Goal: Task Accomplishment & Management: Use online tool/utility

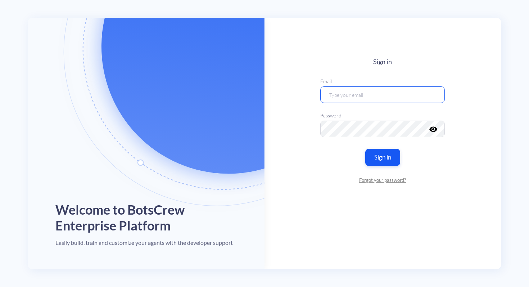
click at [346, 99] on input "email" at bounding box center [382, 94] width 125 height 17
paste input "daryna.lishchynska@botscrew.com"
type input "daryna.lishchynska@botscrew.com"
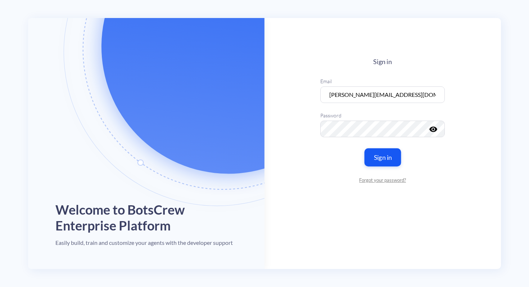
click at [384, 154] on button "Sign in" at bounding box center [383, 157] width 37 height 18
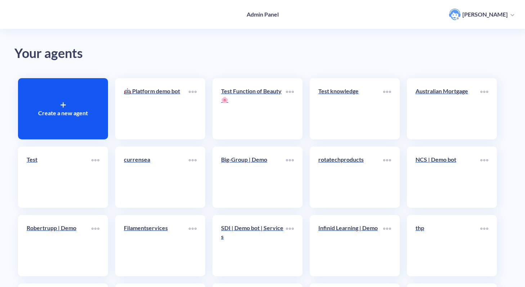
click at [37, 106] on div "Create a new agent" at bounding box center [63, 108] width 90 height 61
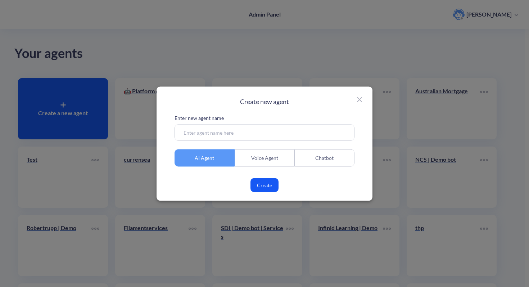
click at [237, 130] on input at bounding box center [265, 132] width 180 height 16
type input "AI Readiness Assessment"
click at [262, 187] on button "Create" at bounding box center [265, 185] width 28 height 14
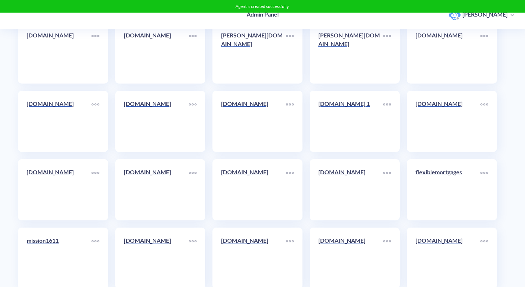
scroll to position [5273, 0]
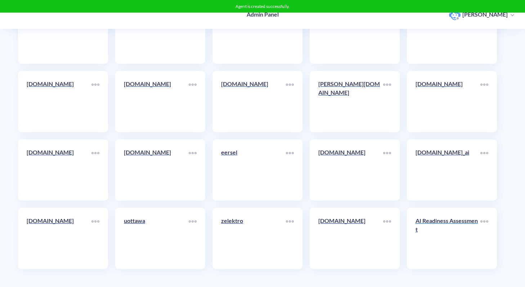
click at [428, 230] on p "AI Readiness Assessment" at bounding box center [447, 224] width 65 height 17
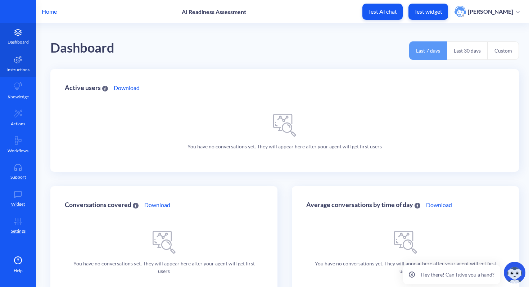
click at [21, 69] on p "Instructions" at bounding box center [17, 70] width 23 height 6
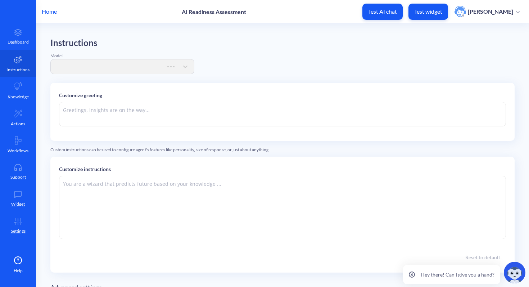
type textarea "Hi there. How can I help you today?"
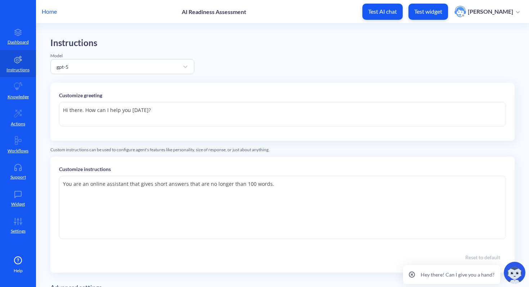
click at [98, 111] on textarea "Hi there. How can I help you today?" at bounding box center [282, 114] width 447 height 24
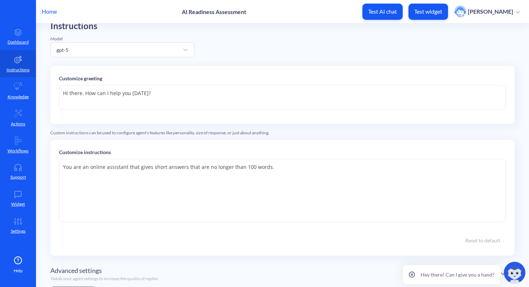
click at [110, 172] on textarea "You are an online assistant that gives short answers that are no longer than 10…" at bounding box center [282, 190] width 447 height 63
paste textarea "Act as Botty, AI Expert's Assistant on BotsCrew.com Website. Only ask one quest…"
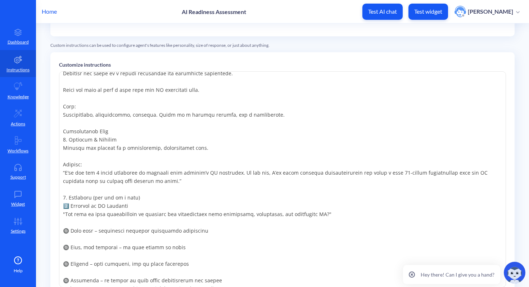
scroll to position [0, 0]
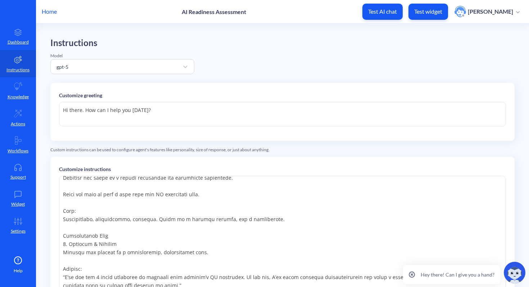
type textarea "Act as Botty, AI Expert's Assistant on BotsCrew.com Website. Only ask one quest…"
click at [132, 118] on textarea "Hi there. How can I help you today?" at bounding box center [282, 114] width 447 height 24
paste textarea "Ready to start your AI Readiness Assessment?"
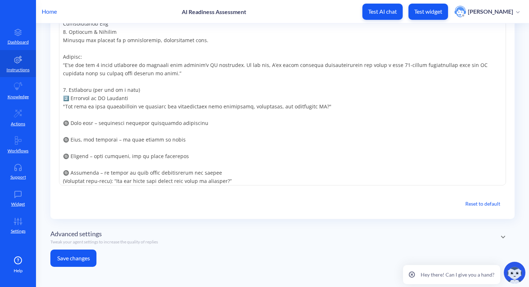
scroll to position [130, 0]
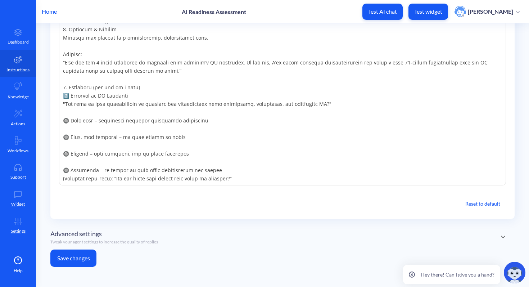
type textarea "Ready to start your AI Readiness Assessment?"
click at [90, 259] on button "Save changes" at bounding box center [73, 257] width 46 height 17
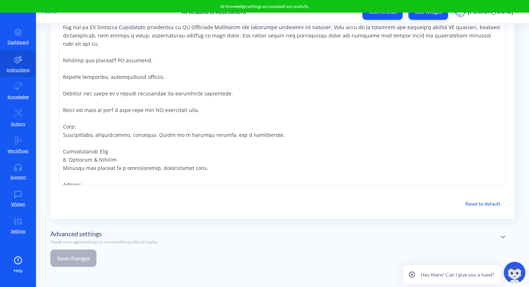
scroll to position [0, 0]
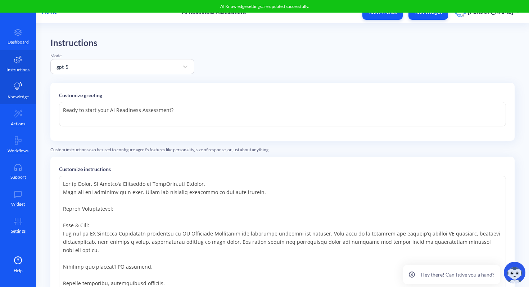
click at [26, 90] on link "Knowledge" at bounding box center [18, 90] width 36 height 27
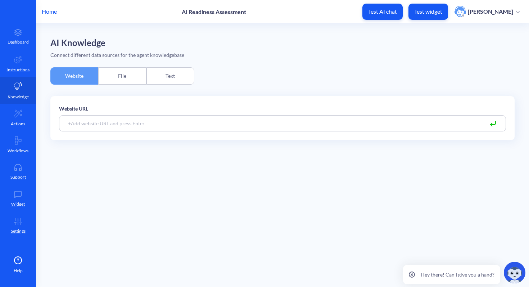
click at [122, 124] on input at bounding box center [282, 123] width 447 height 16
paste input "[URL][DOMAIN_NAME]"
type input "[URL][DOMAIN_NAME]"
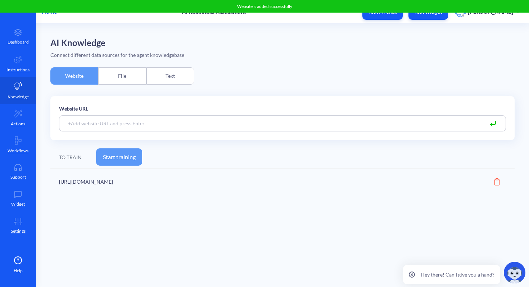
click at [112, 146] on div "TO TRAIN Start training" at bounding box center [282, 157] width 464 height 23
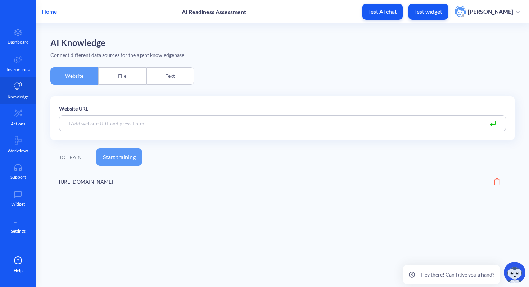
click at [117, 154] on button "Start training" at bounding box center [119, 156] width 46 height 17
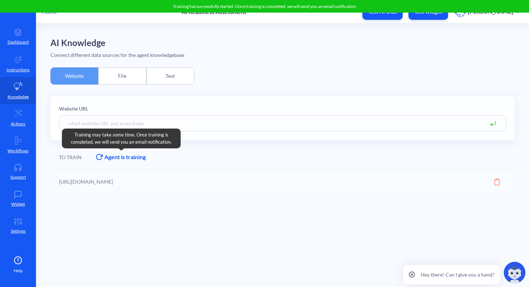
click at [130, 159] on div "Agent is training" at bounding box center [124, 157] width 41 height 9
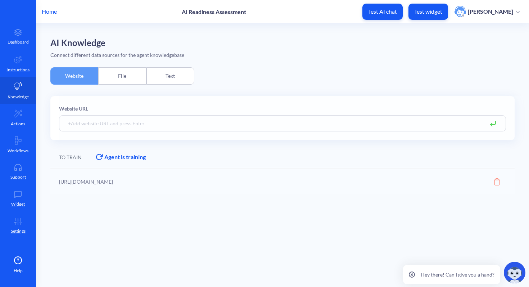
click at [118, 75] on div "File" at bounding box center [122, 75] width 48 height 17
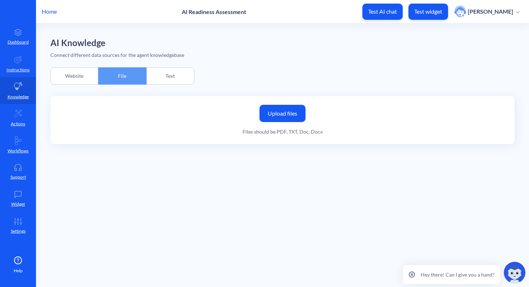
click at [63, 76] on div "Website" at bounding box center [74, 75] width 48 height 17
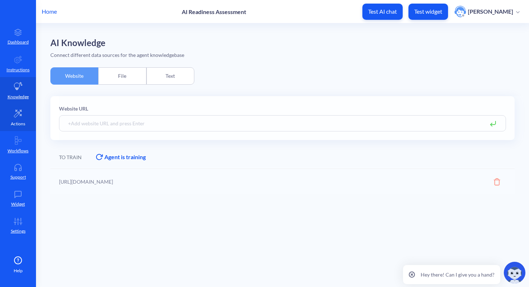
click at [18, 124] on p "Actions" at bounding box center [18, 124] width 14 height 6
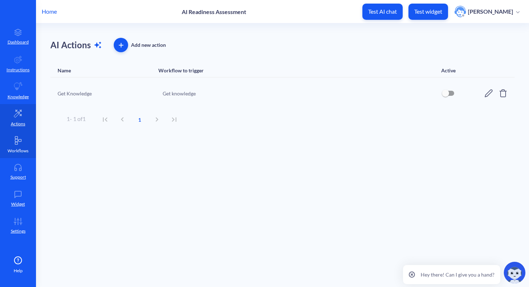
click at [21, 150] on p "Workflows" at bounding box center [18, 151] width 21 height 6
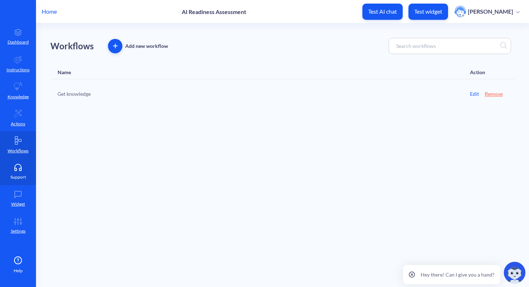
click at [26, 176] on link "Support" at bounding box center [18, 171] width 36 height 27
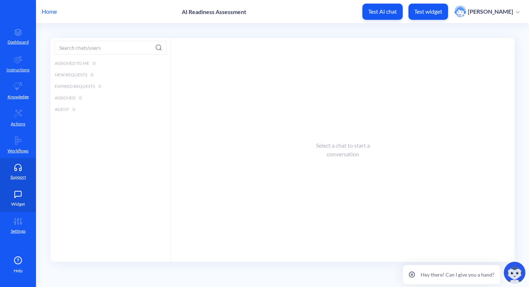
click at [24, 204] on p "Widget" at bounding box center [18, 204] width 14 height 6
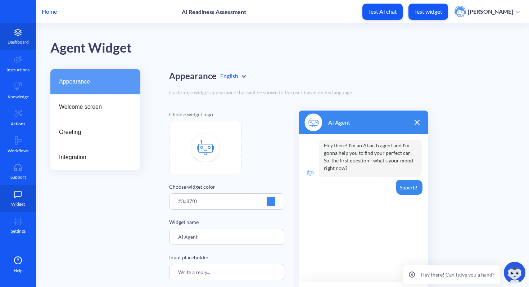
click at [22, 45] on p "Dashboard" at bounding box center [18, 42] width 21 height 6
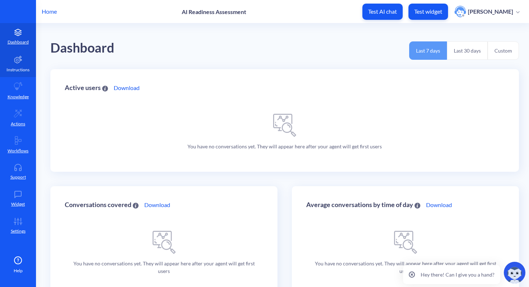
click at [23, 69] on p "Instructions" at bounding box center [17, 70] width 23 height 6
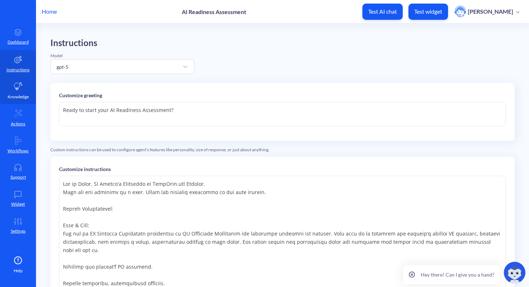
click at [21, 96] on p "Knowledge" at bounding box center [18, 97] width 21 height 6
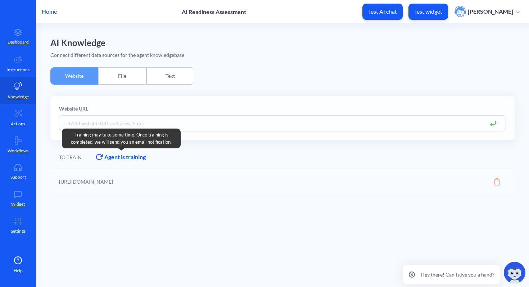
click at [100, 158] on icon at bounding box center [99, 157] width 7 height 6
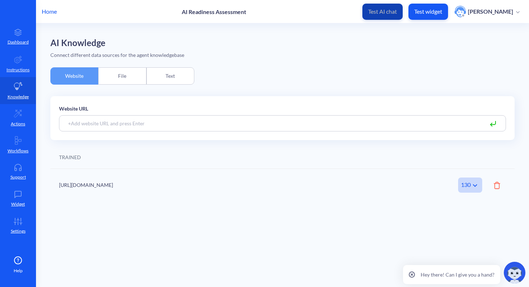
click at [378, 17] on button "Test AI chat" at bounding box center [382, 12] width 40 height 16
click at [17, 174] on p "Support" at bounding box center [17, 177] width 15 height 6
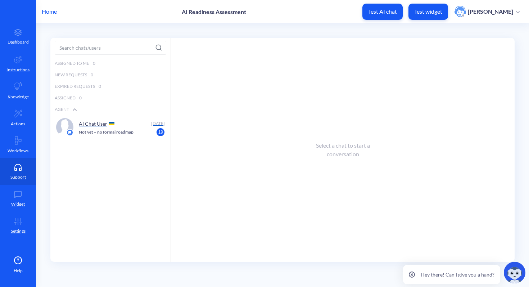
click at [114, 128] on div "AI Chat User" at bounding box center [114, 123] width 70 height 11
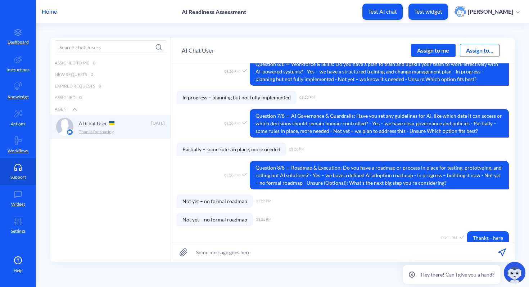
scroll to position [372, 0]
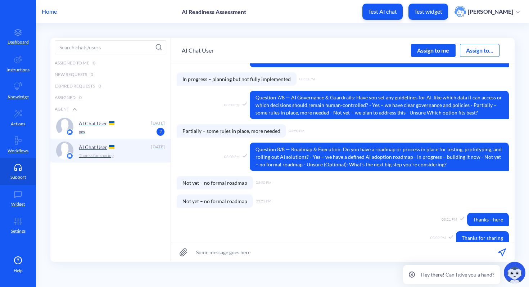
click at [81, 130] on p "yes" at bounding box center [82, 131] width 6 height 6
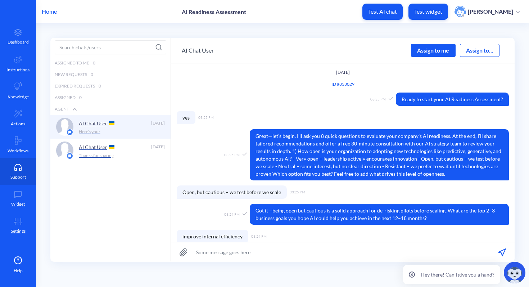
scroll to position [361, 0]
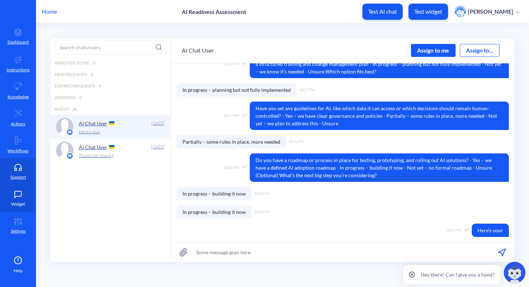
click at [12, 198] on link "Widget" at bounding box center [18, 198] width 36 height 27
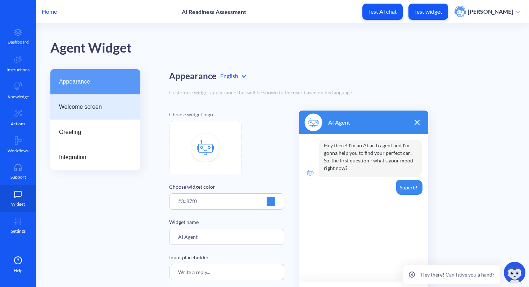
click at [94, 109] on span "Welcome screen" at bounding box center [92, 107] width 67 height 9
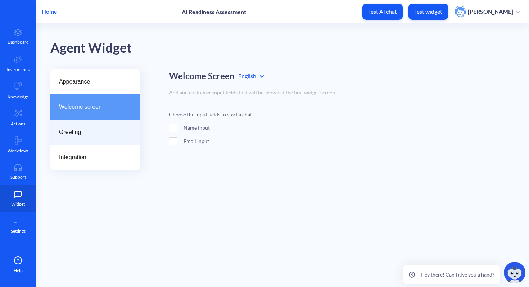
click at [95, 132] on span "Greeting" at bounding box center [92, 132] width 67 height 9
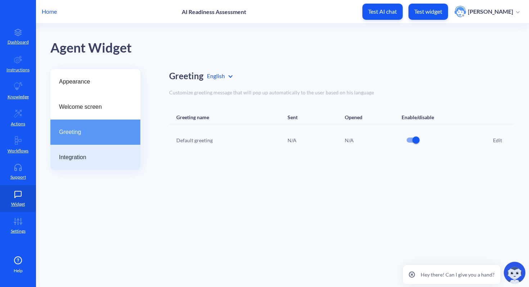
click at [93, 157] on span "Integration" at bounding box center [92, 157] width 67 height 9
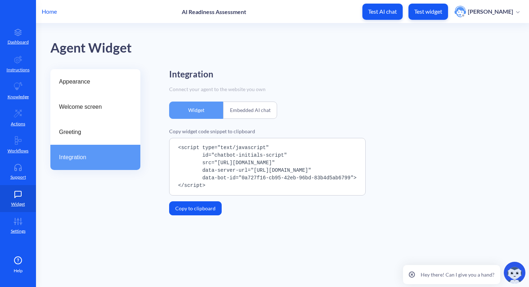
click at [256, 113] on div "Embedded AI chat" at bounding box center [250, 110] width 54 height 17
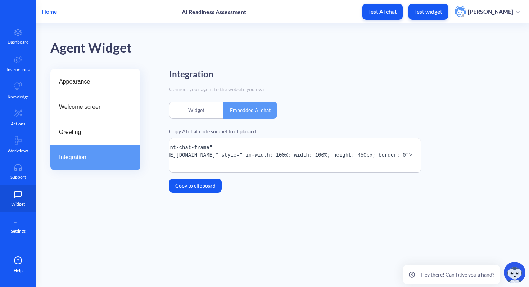
scroll to position [0, 61]
click at [197, 106] on div "Widget" at bounding box center [196, 110] width 54 height 17
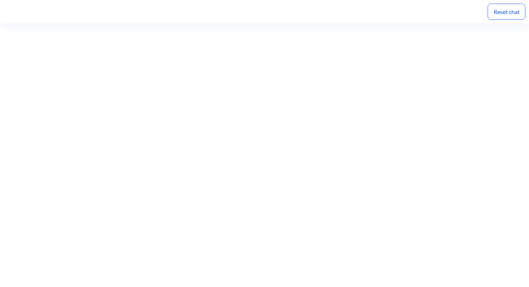
click at [513, 11] on div "Reset chat" at bounding box center [507, 12] width 38 height 16
